Goal: Information Seeking & Learning: Check status

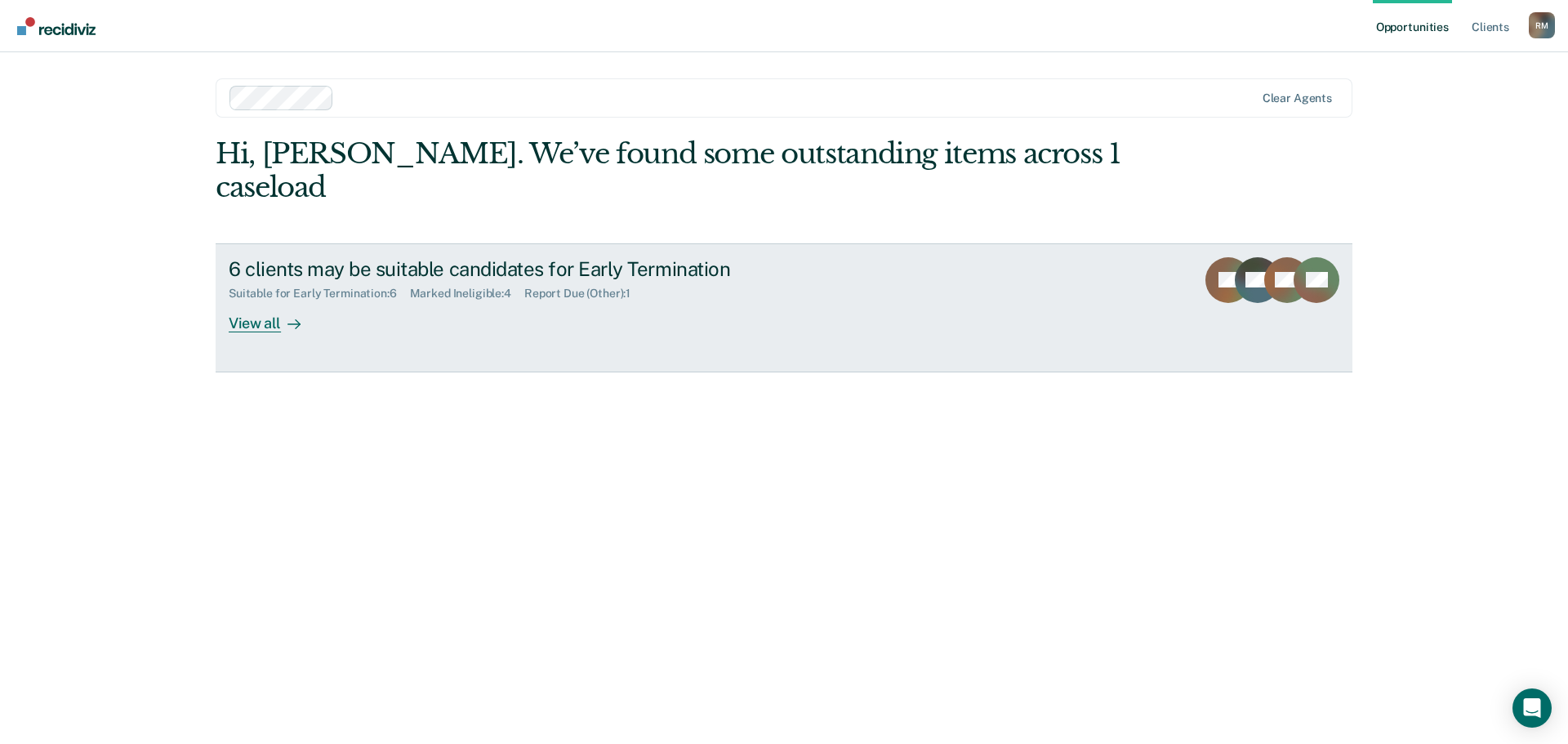
click at [256, 300] on div "View all" at bounding box center [274, 316] width 92 height 32
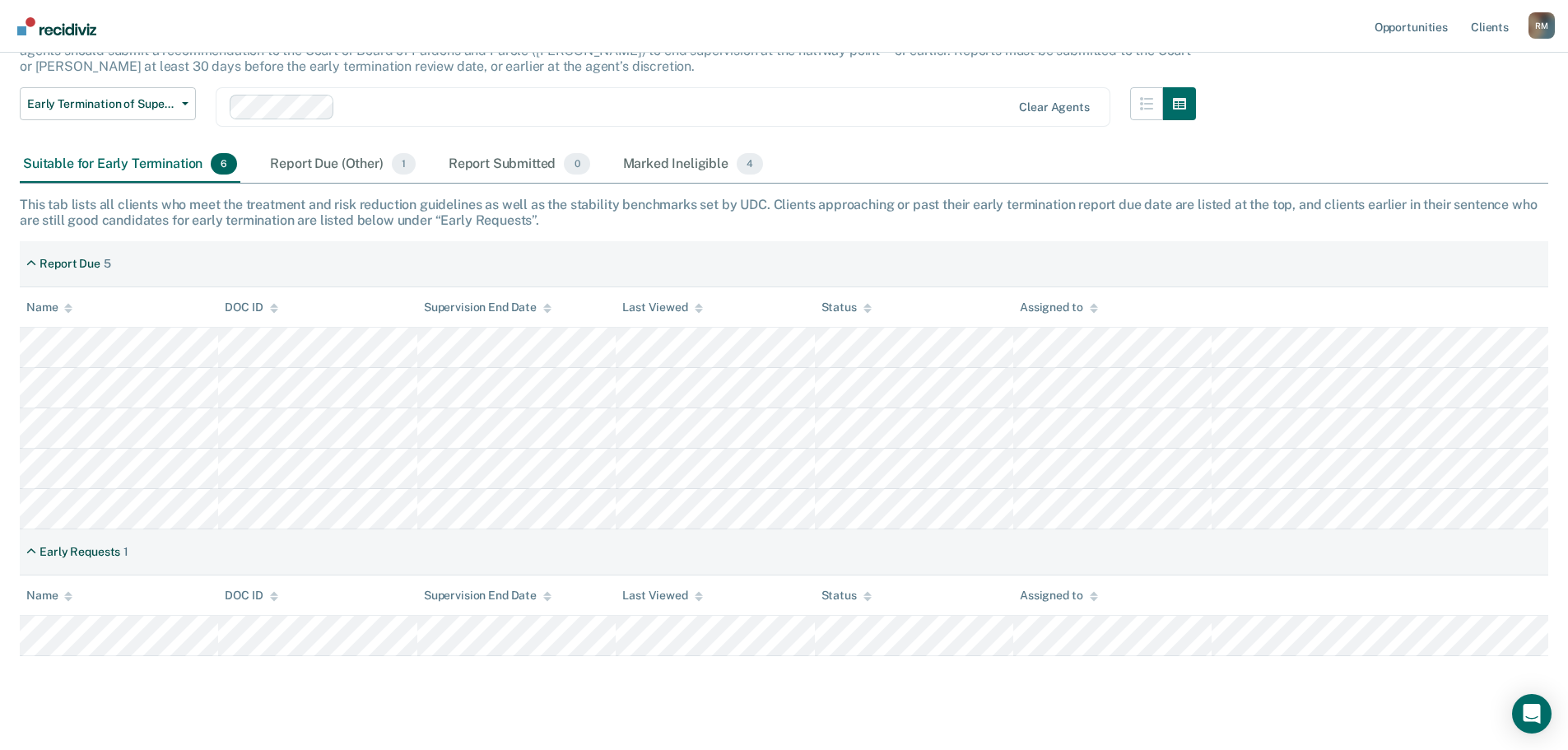
scroll to position [158, 0]
